Goal: Information Seeking & Learning: Find specific fact

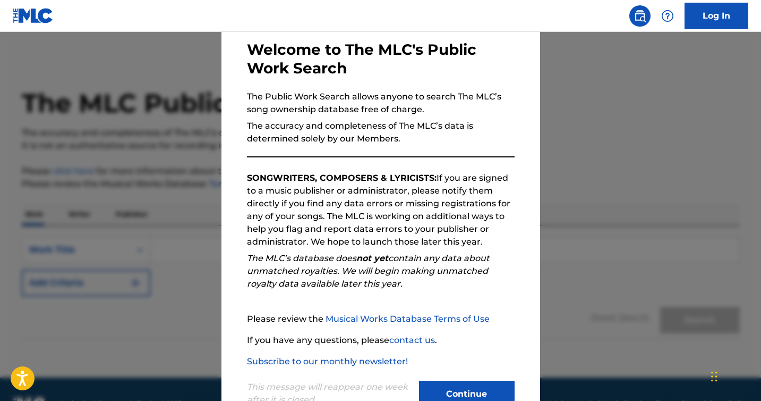
scroll to position [86, 0]
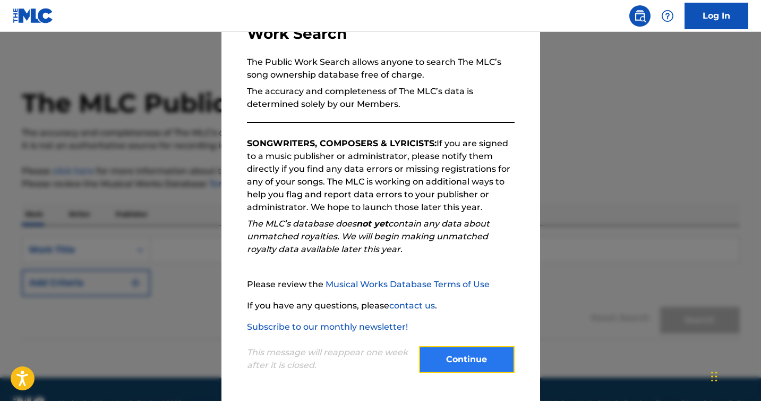
click at [451, 366] on button "Continue" at bounding box center [467, 359] width 96 height 27
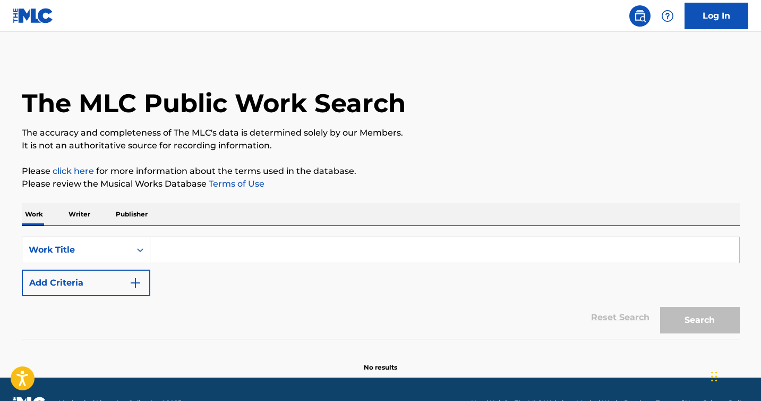
click at [325, 243] on input "Search Form" at bounding box center [444, 250] width 589 height 26
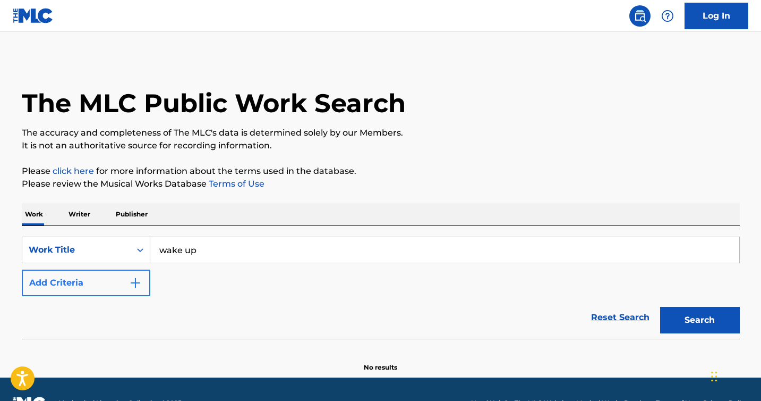
type input "wake up"
click at [139, 280] on img "Search Form" at bounding box center [135, 282] width 13 height 13
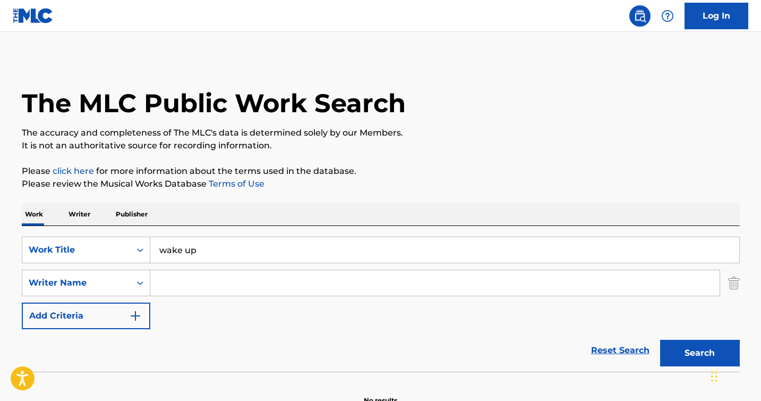
click at [224, 290] on input "Search Form" at bounding box center [435, 283] width 570 height 26
click at [703, 344] on button "Search" at bounding box center [700, 352] width 80 height 27
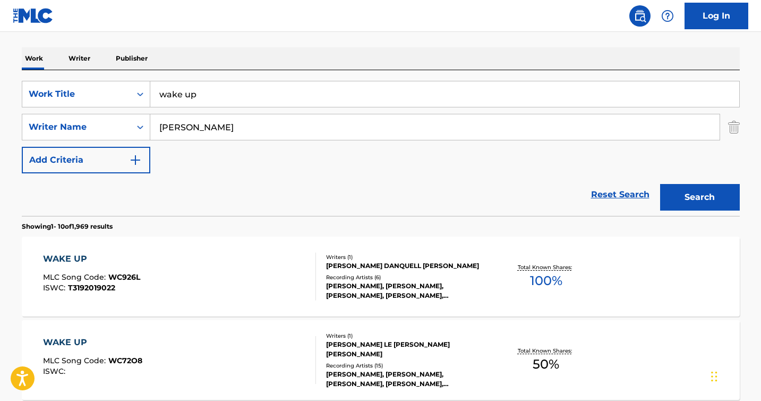
scroll to position [0, 0]
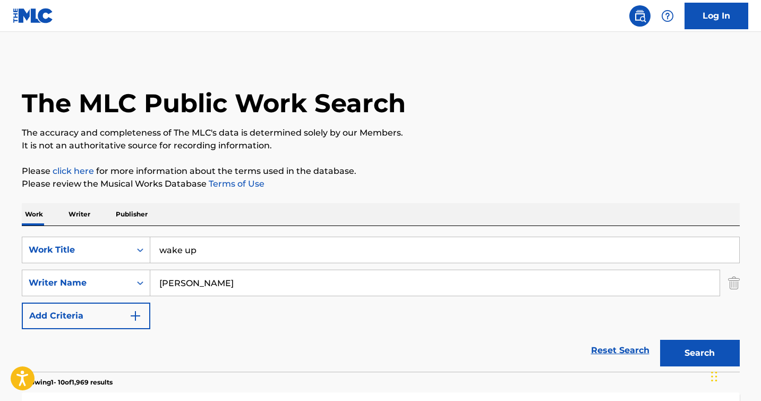
click at [164, 284] on input "[PERSON_NAME]" at bounding box center [435, 283] width 570 height 26
type input "[PERSON_NAME]"
click at [660, 339] on button "Search" at bounding box center [700, 352] width 80 height 27
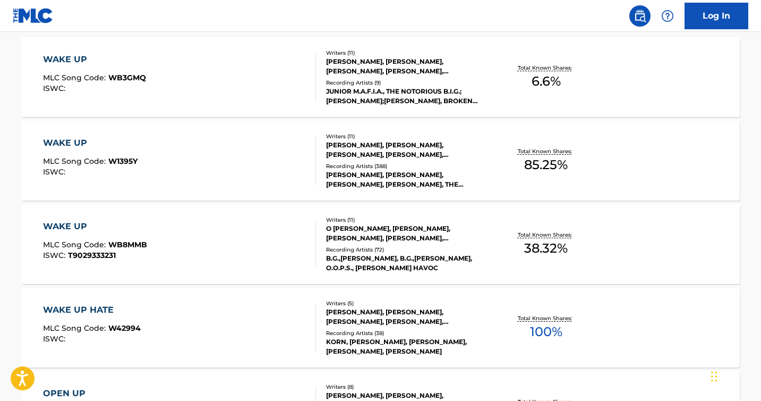
scroll to position [356, 0]
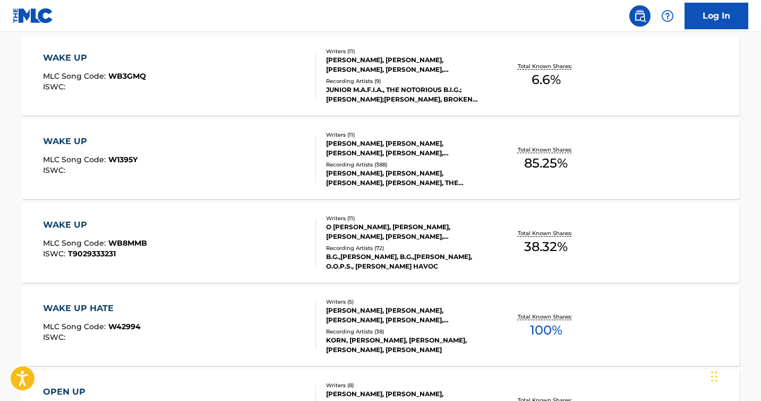
click at [362, 140] on div "[PERSON_NAME], [PERSON_NAME], [PERSON_NAME], [PERSON_NAME], [PERSON_NAME], [PER…" at bounding box center [406, 148] width 160 height 19
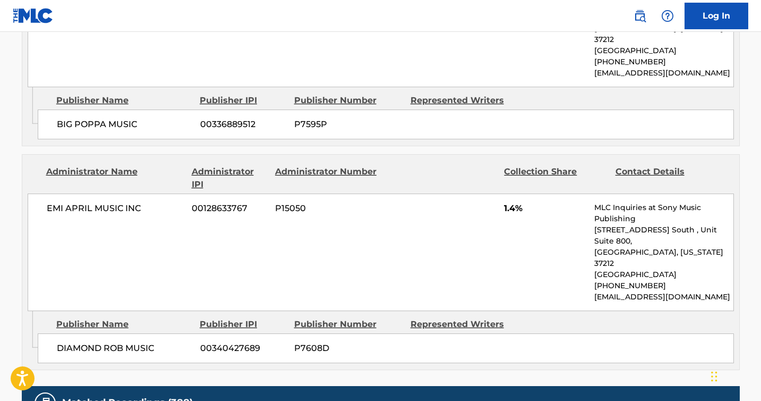
scroll to position [2484, 0]
